Goal: Task Accomplishment & Management: Use online tool/utility

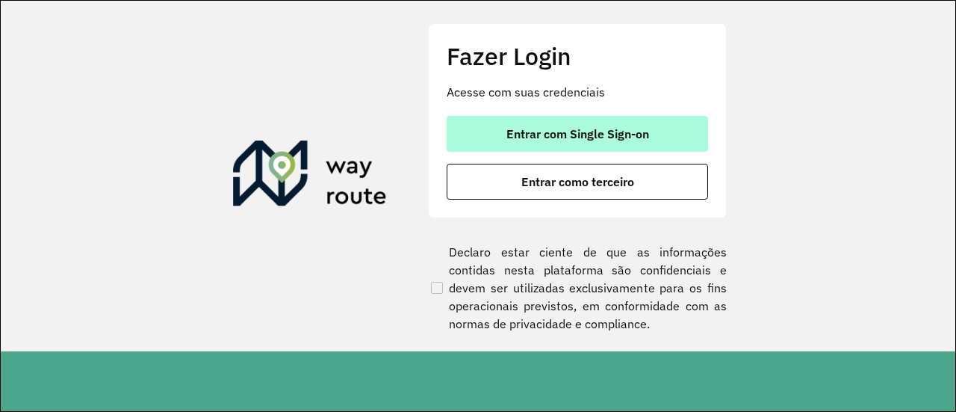
click at [604, 123] on button "Entrar com Single Sign-on" at bounding box center [578, 134] width 262 height 36
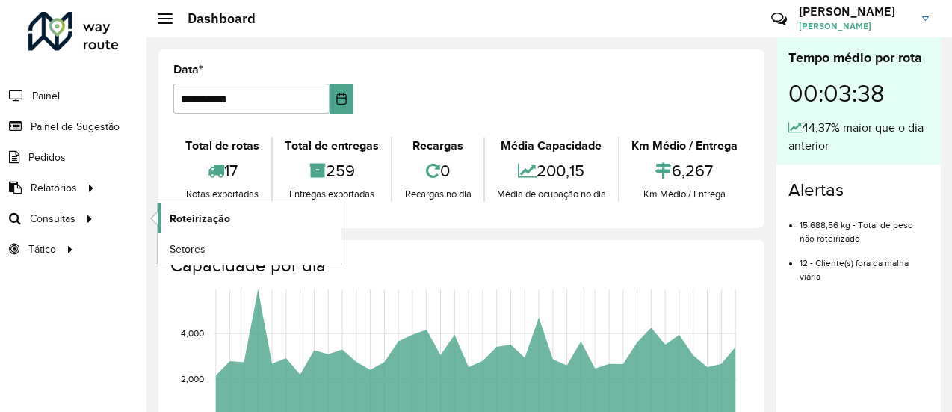
click at [184, 227] on link "Roteirização" at bounding box center [249, 218] width 183 height 30
click at [183, 214] on span "Roteirização" at bounding box center [200, 219] width 61 height 16
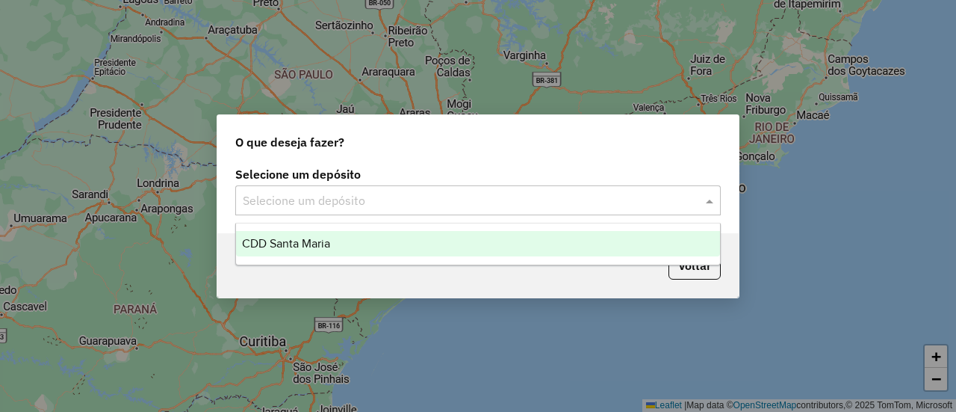
click at [419, 196] on input "text" at bounding box center [463, 201] width 441 height 18
click at [338, 259] on ng-dropdown-panel "CDD Santa Maria" at bounding box center [477, 244] width 485 height 43
click at [326, 250] on span "CDD Santa Maria" at bounding box center [286, 243] width 88 height 13
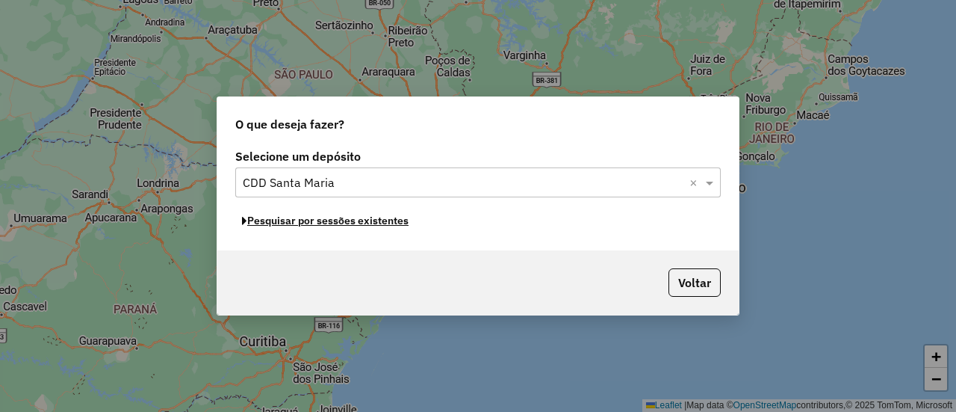
click at [335, 223] on button "Pesquisar por sessões existentes" at bounding box center [325, 220] width 180 height 23
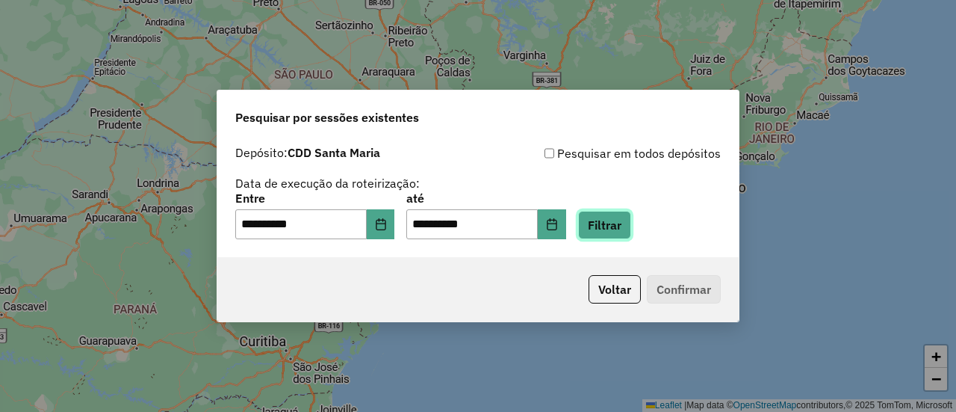
click at [631, 228] on button "Filtrar" at bounding box center [604, 225] width 53 height 28
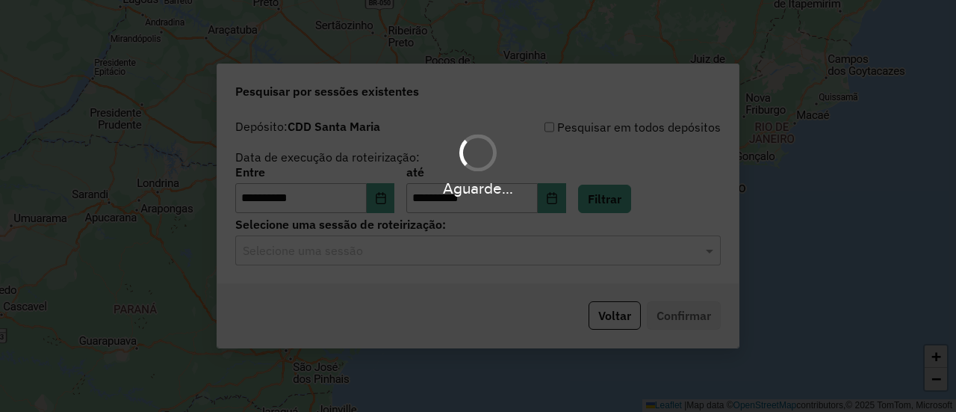
click at [360, 255] on input "text" at bounding box center [463, 251] width 441 height 18
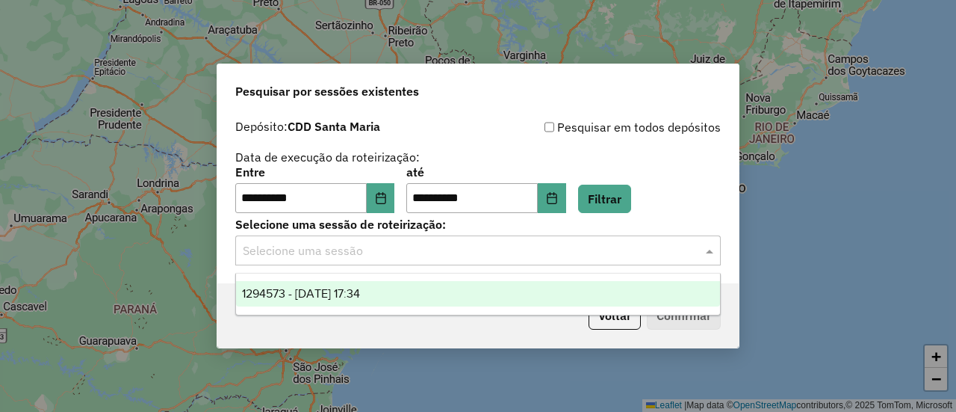
click at [390, 285] on div "1294573 - 15/10/2025 17:34" at bounding box center [477, 293] width 483 height 25
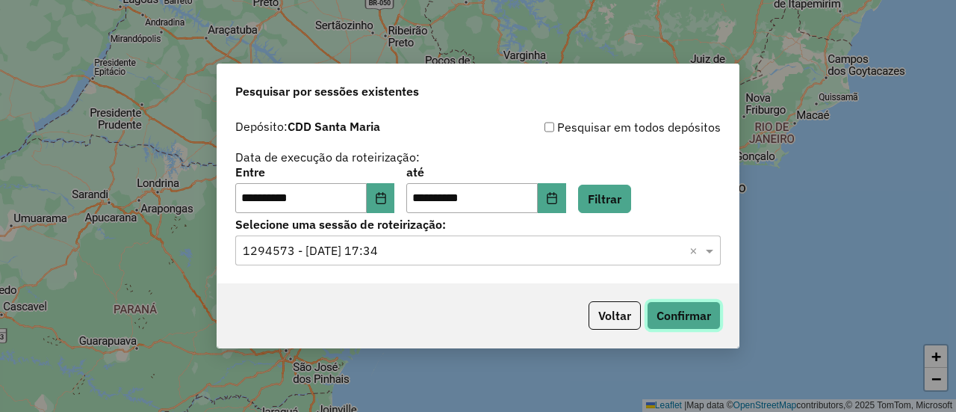
click at [692, 306] on button "Confirmar" at bounding box center [684, 315] width 74 height 28
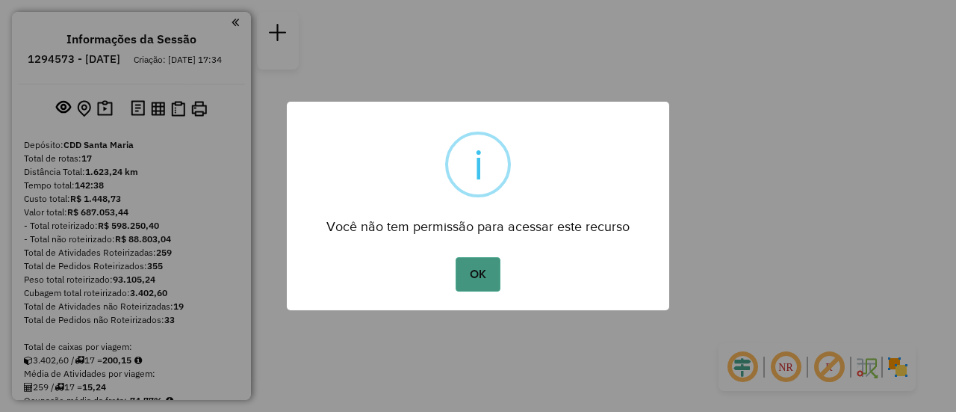
click at [481, 277] on button "OK" at bounding box center [478, 274] width 44 height 34
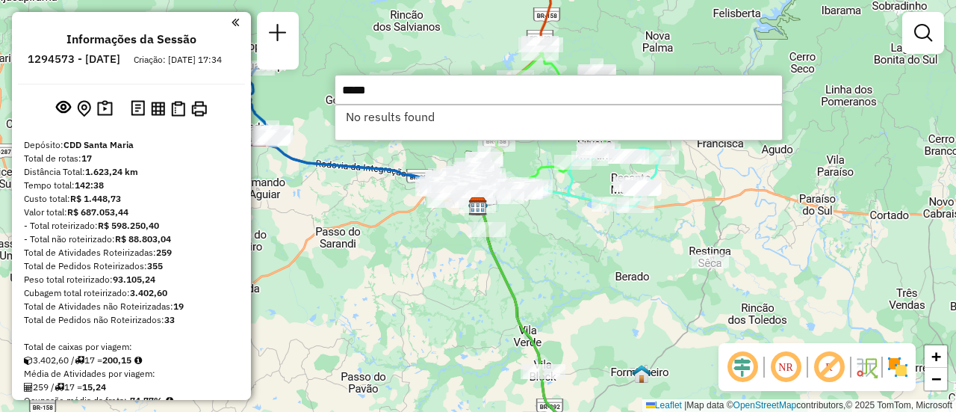
type input "*****"
click at [230, 34] on ul "Informações da Sessão 1294573 - 15/10/2025 Criação: 14/10/2025 17:34" at bounding box center [131, 52] width 227 height 40
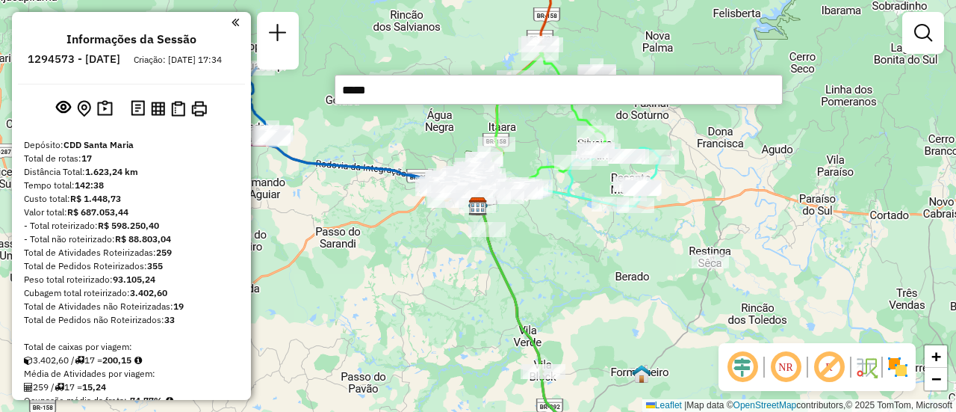
click at [232, 28] on em at bounding box center [235, 22] width 7 height 13
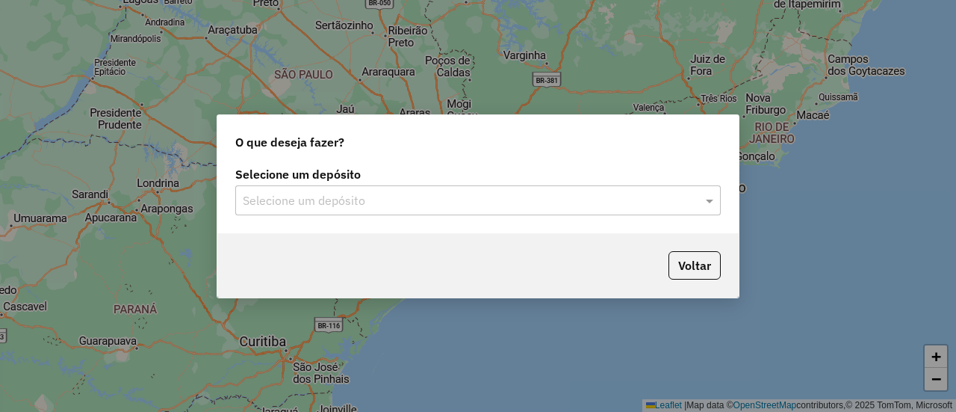
click at [324, 204] on input "text" at bounding box center [463, 201] width 441 height 18
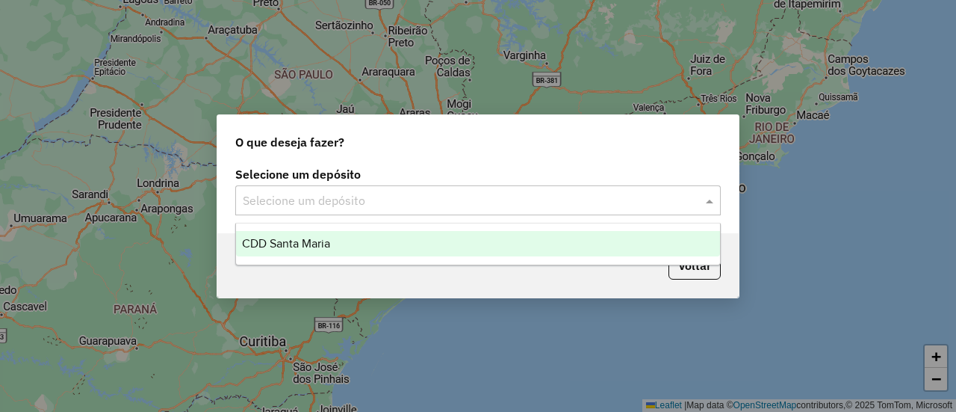
click at [335, 229] on ng-dropdown-panel "CDD Santa Maria" at bounding box center [477, 244] width 485 height 43
click at [350, 244] on div "CDD Santa Maria" at bounding box center [477, 243] width 483 height 25
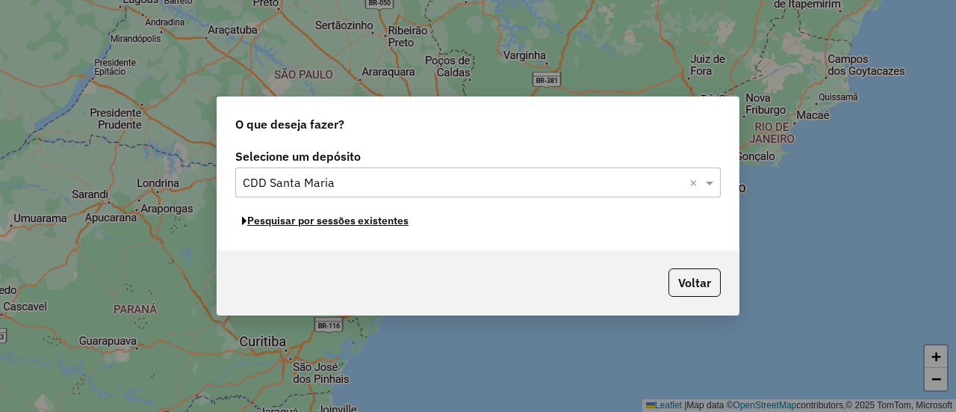
click at [332, 222] on button "Pesquisar por sessões existentes" at bounding box center [325, 220] width 180 height 23
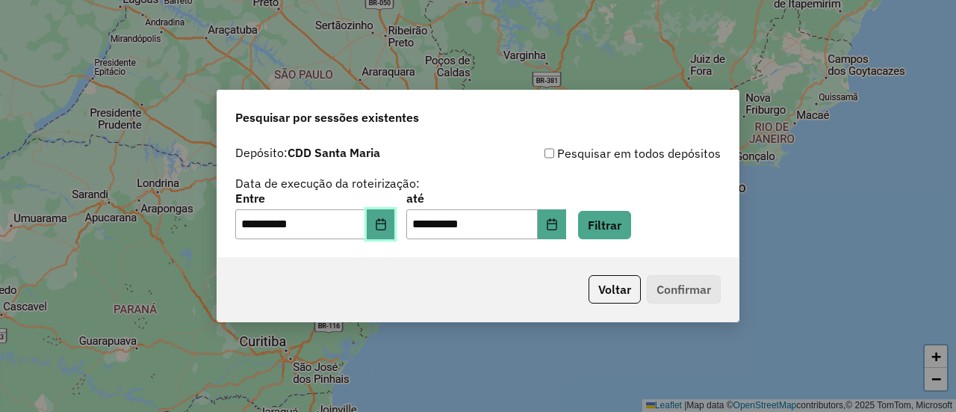
click at [385, 219] on icon "Choose Date" at bounding box center [381, 224] width 12 height 12
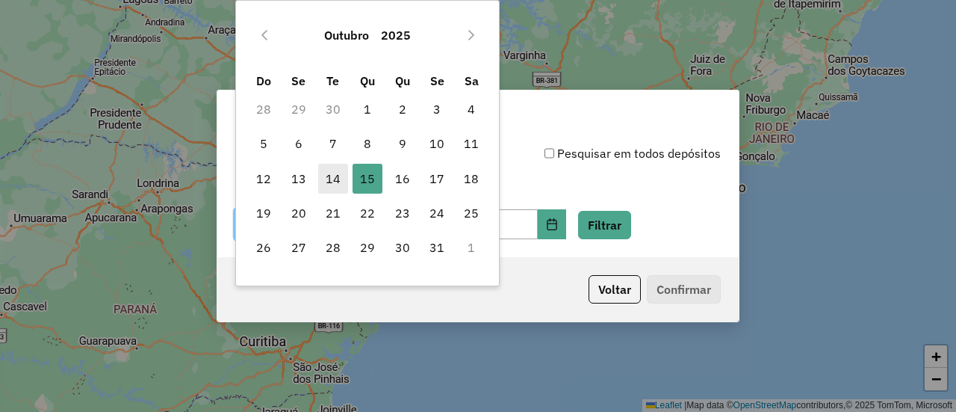
click at [332, 179] on span "14" at bounding box center [333, 179] width 30 height 30
type input "**********"
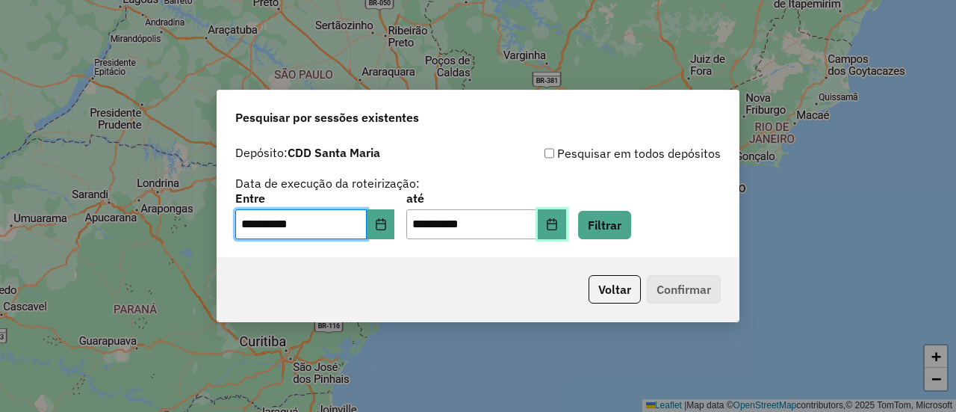
click at [560, 232] on button "Choose Date" at bounding box center [552, 224] width 28 height 30
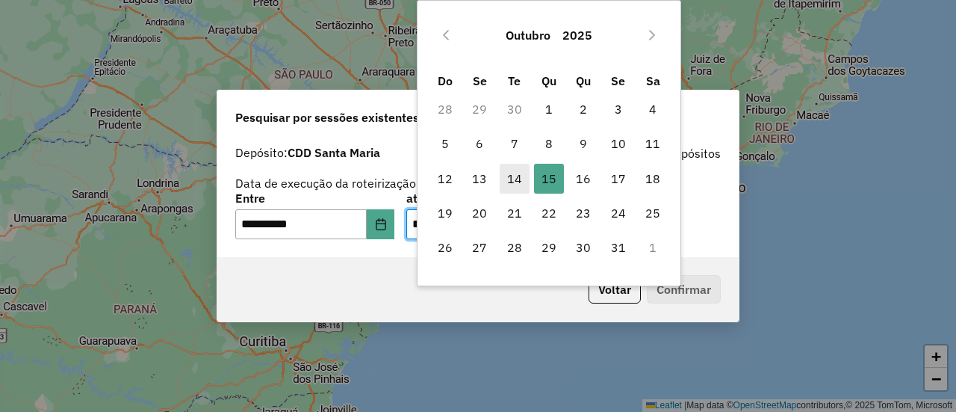
click at [511, 177] on span "14" at bounding box center [515, 179] width 30 height 30
type input "**********"
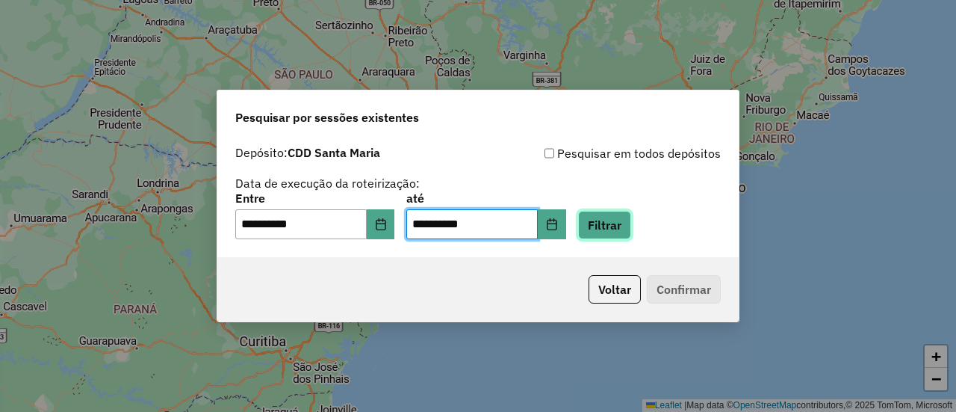
click at [613, 211] on button "Filtrar" at bounding box center [604, 225] width 53 height 28
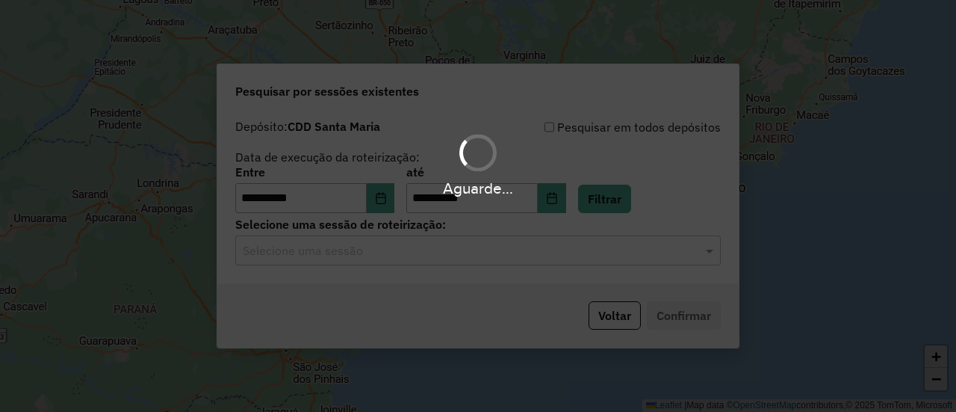
click at [365, 262] on div "Aguarde..." at bounding box center [478, 206] width 956 height 412
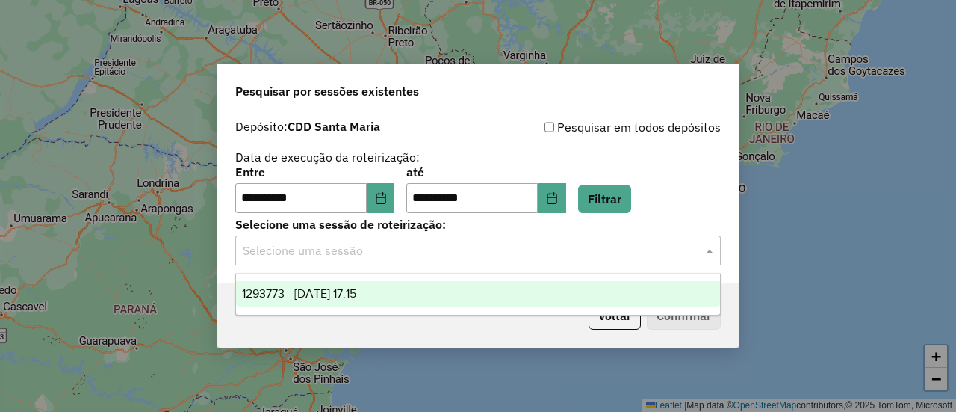
drag, startPoint x: 365, startPoint y: 262, endPoint x: 384, endPoint y: 287, distance: 31.4
click at [384, 287] on div "1293773 - [DATE] 17:15" at bounding box center [477, 293] width 483 height 25
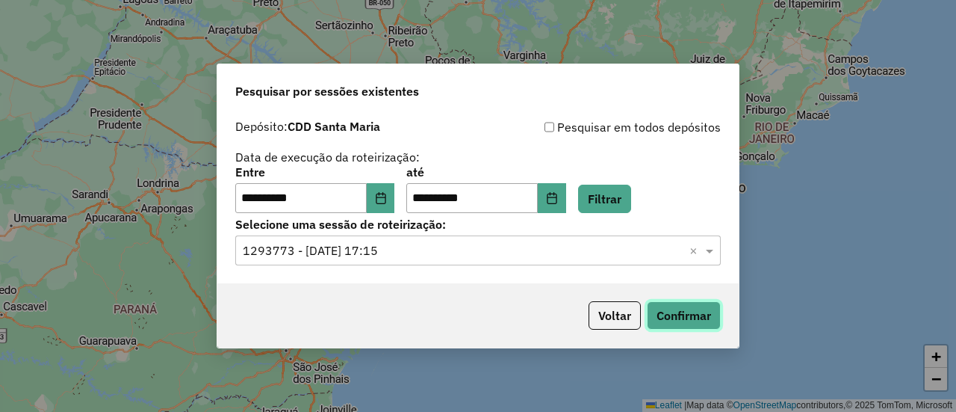
click at [678, 310] on button "Confirmar" at bounding box center [684, 315] width 74 height 28
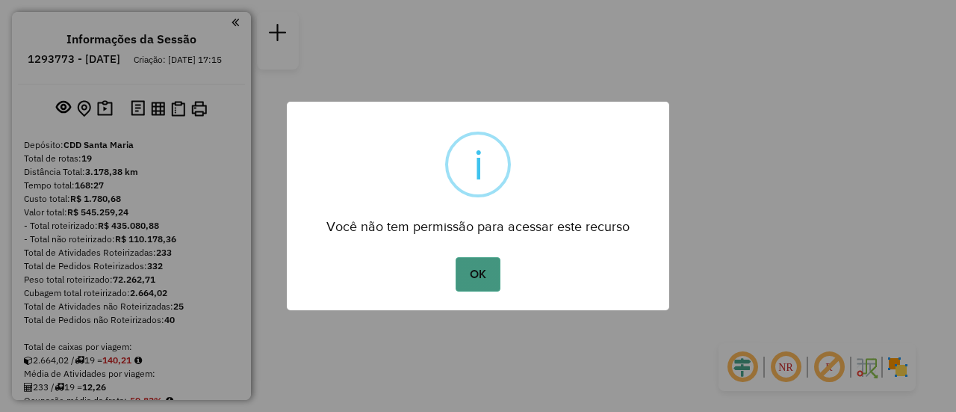
click at [489, 280] on button "OK" at bounding box center [478, 274] width 44 height 34
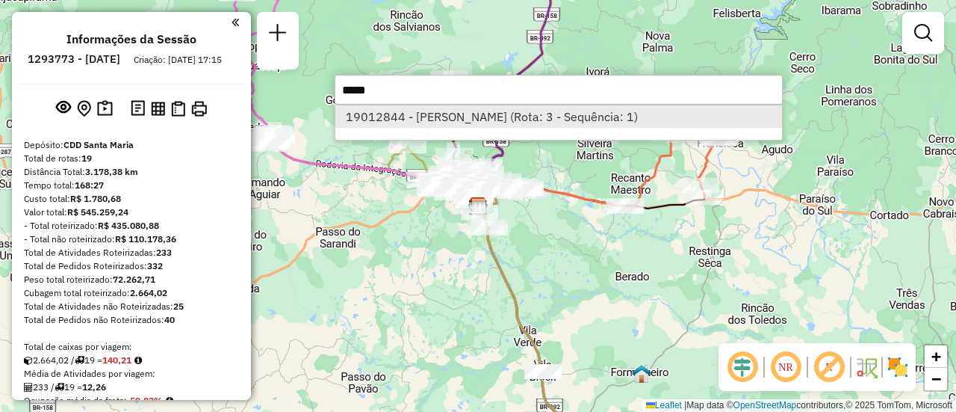
type input "*****"
click at [572, 122] on li "19012844 - [PERSON_NAME] (Rota: 3 - Sequência: 1)" at bounding box center [558, 116] width 447 height 22
select select "**********"
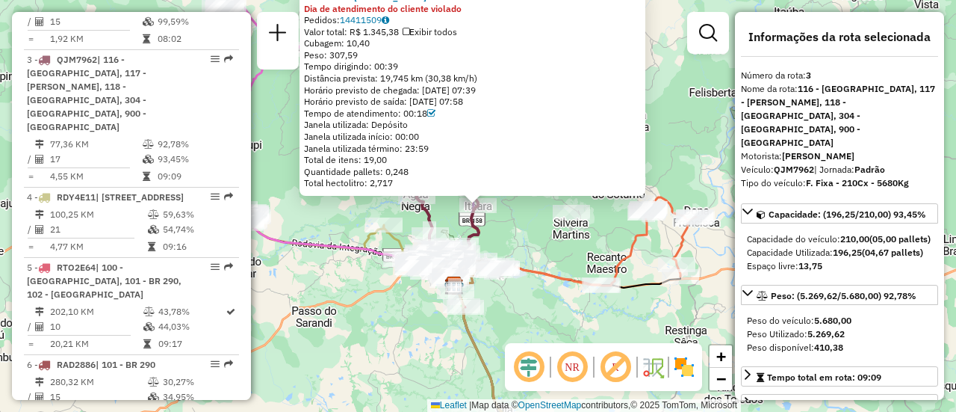
scroll to position [774, 0]
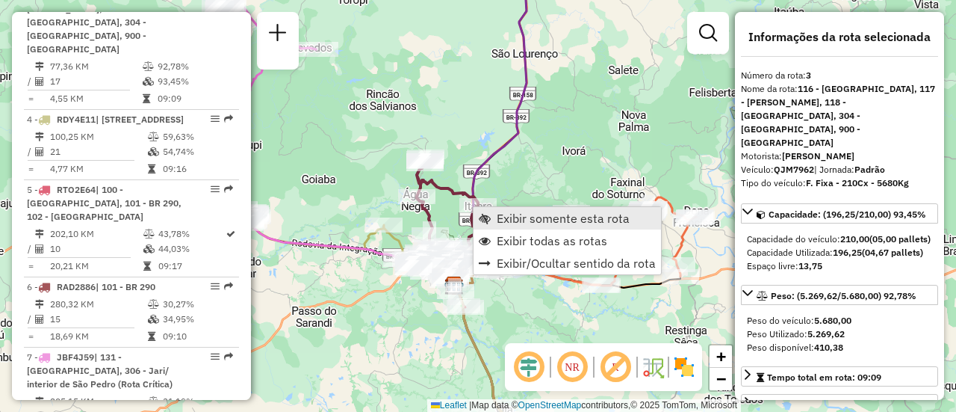
click at [535, 222] on span "Exibir somente esta rota" at bounding box center [563, 218] width 133 height 12
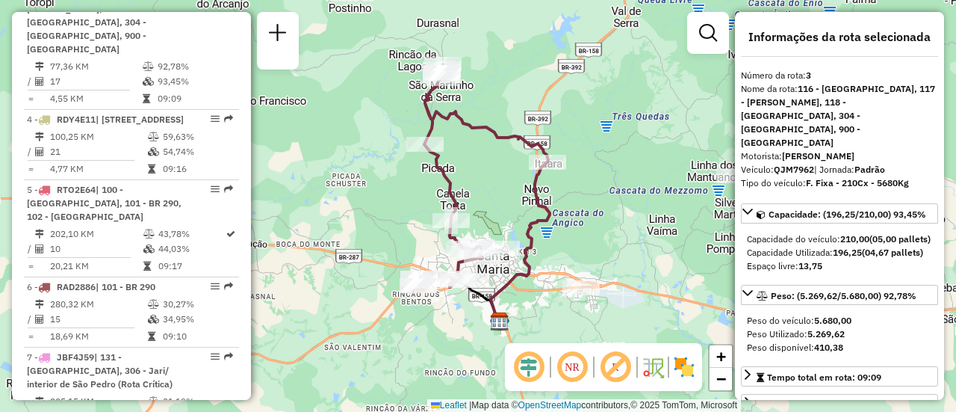
drag, startPoint x: 589, startPoint y: 182, endPoint x: 597, endPoint y: 165, distance: 19.0
click at [597, 165] on div "Janela de atendimento Grade de atendimento Capacidade Transportadoras Veículos …" at bounding box center [478, 206] width 956 height 412
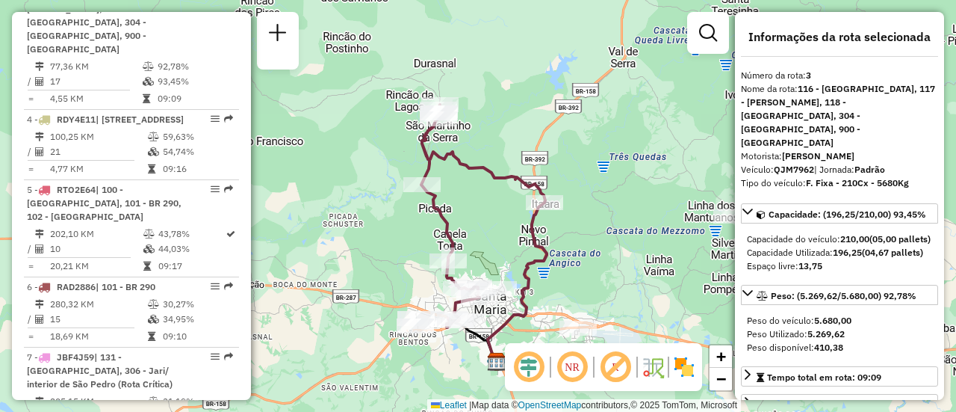
drag, startPoint x: 578, startPoint y: 152, endPoint x: 575, endPoint y: 194, distance: 41.9
click at [575, 194] on div "Janela de atendimento Grade de atendimento Capacidade Transportadoras Veículos …" at bounding box center [478, 206] width 956 height 412
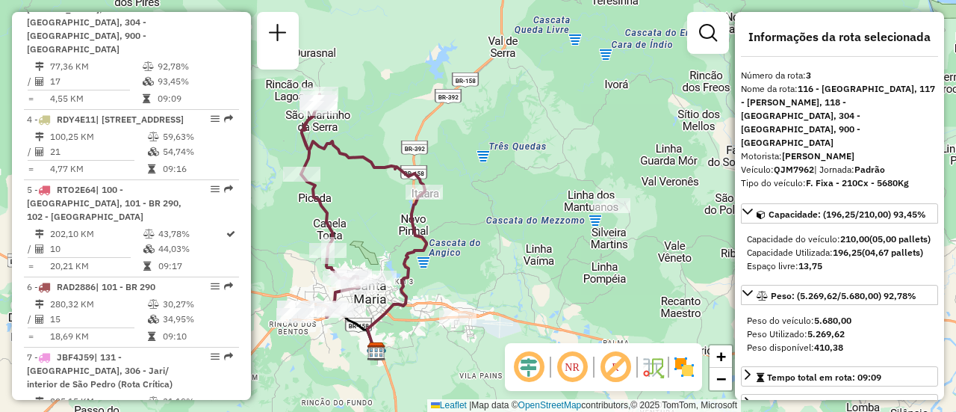
drag, startPoint x: 653, startPoint y: 123, endPoint x: 533, endPoint y: 111, distance: 120.9
click at [533, 111] on div "Janela de atendimento Grade de atendimento Capacidade Transportadoras Veículos …" at bounding box center [478, 206] width 956 height 412
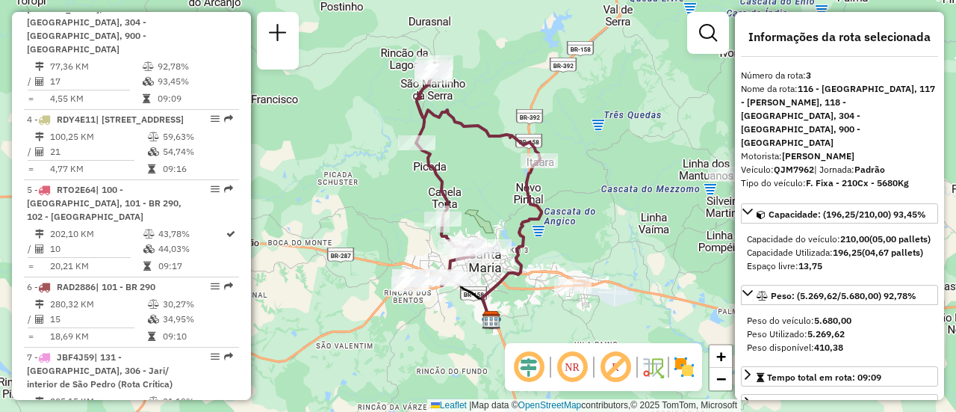
drag, startPoint x: 492, startPoint y: 174, endPoint x: 609, endPoint y: 141, distance: 121.1
click at [609, 141] on div "Janela de atendimento Grade de atendimento Capacidade Transportadoras Veículos …" at bounding box center [478, 206] width 956 height 412
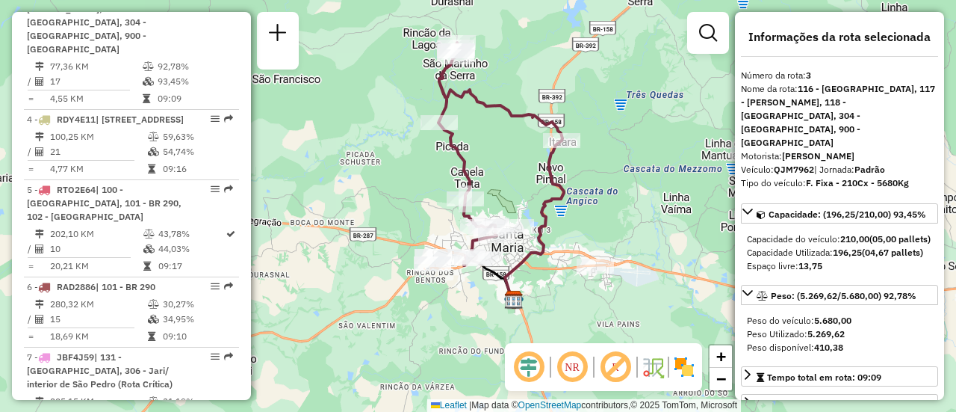
drag, startPoint x: 635, startPoint y: 117, endPoint x: 656, endPoint y: 99, distance: 28.0
click at [656, 99] on div "Janela de atendimento Grade de atendimento Capacidade Transportadoras Veículos …" at bounding box center [478, 206] width 956 height 412
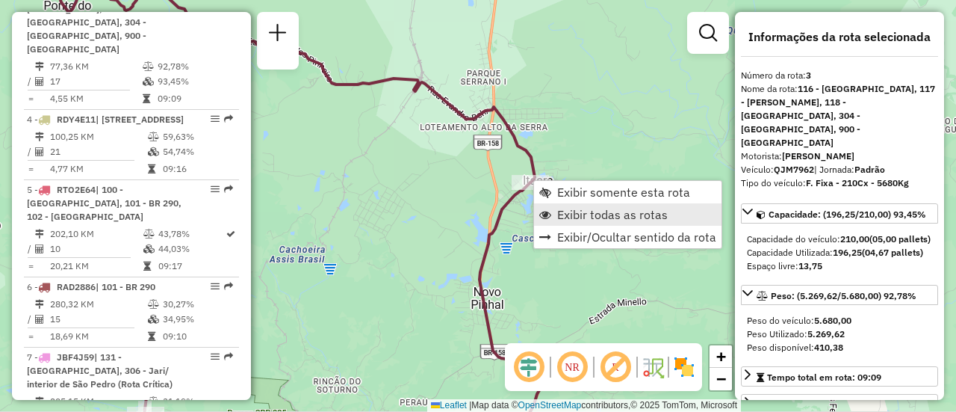
click at [619, 209] on span "Exibir todas as rotas" at bounding box center [612, 214] width 111 height 12
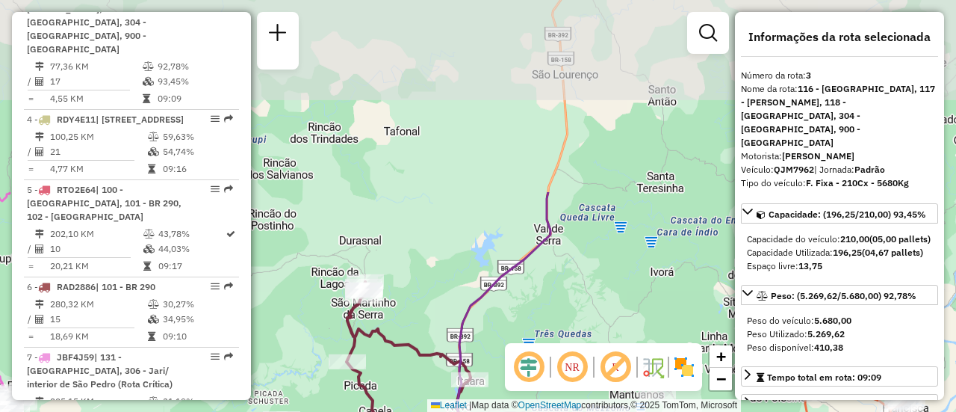
drag, startPoint x: 589, startPoint y: 110, endPoint x: 397, endPoint y: 436, distance: 377.8
click at [397, 411] on html "Aguarde... Pop-up bloqueado! Seu navegador bloqueou automáticamente a abertura …" at bounding box center [478, 206] width 956 height 412
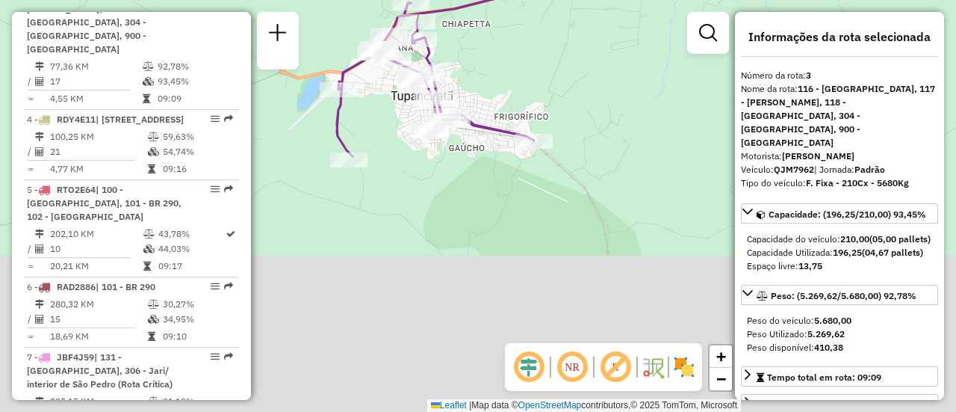
drag, startPoint x: 460, startPoint y: 273, endPoint x: 523, endPoint y: 48, distance: 234.4
click at [523, 48] on div "Janela de atendimento Grade de atendimento Capacidade Transportadoras Veículos …" at bounding box center [478, 206] width 956 height 412
